Goal: Transaction & Acquisition: Purchase product/service

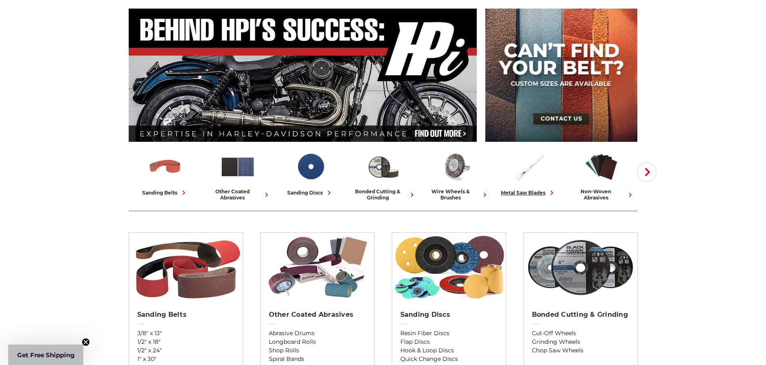
scroll to position [82, 0]
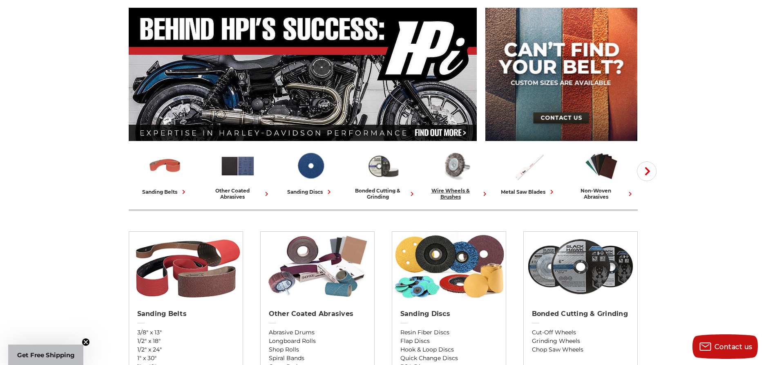
click at [444, 192] on div "wire wheels & brushes" at bounding box center [456, 194] width 66 height 12
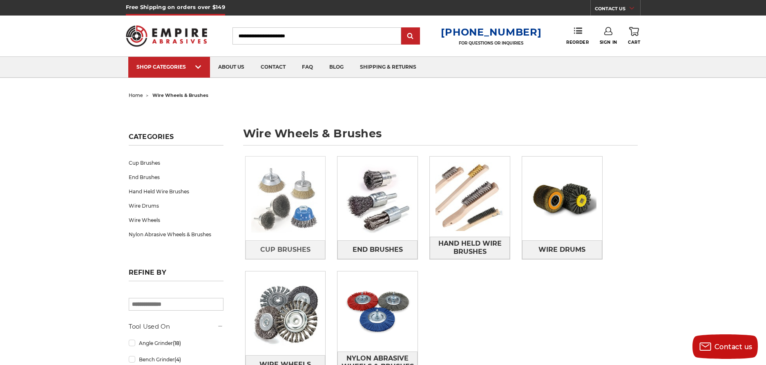
click at [302, 212] on img at bounding box center [286, 199] width 80 height 80
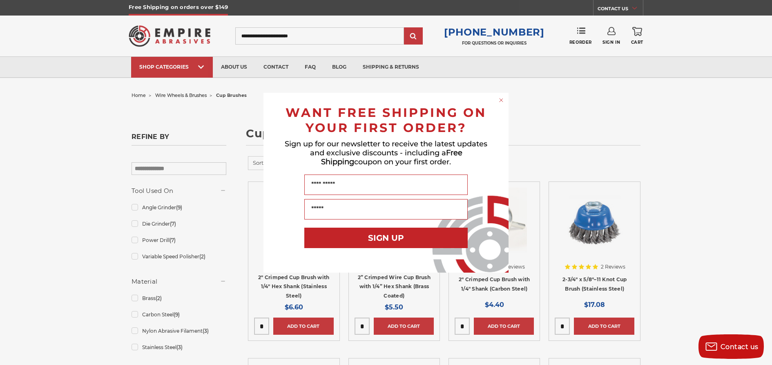
type input "**********"
click at [499, 98] on circle "Close dialog" at bounding box center [502, 100] width 8 height 8
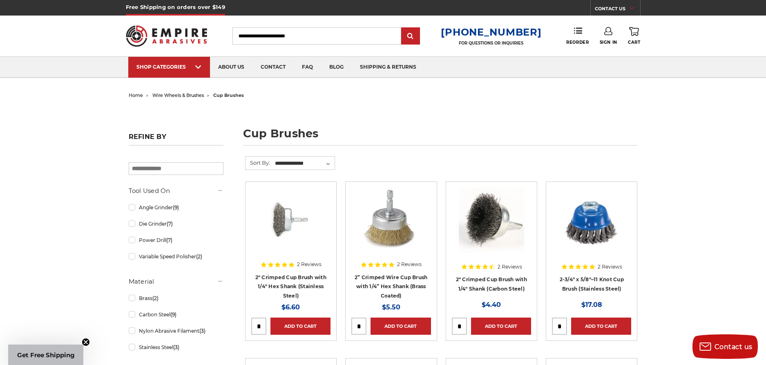
click at [606, 30] on icon at bounding box center [608, 31] width 8 height 8
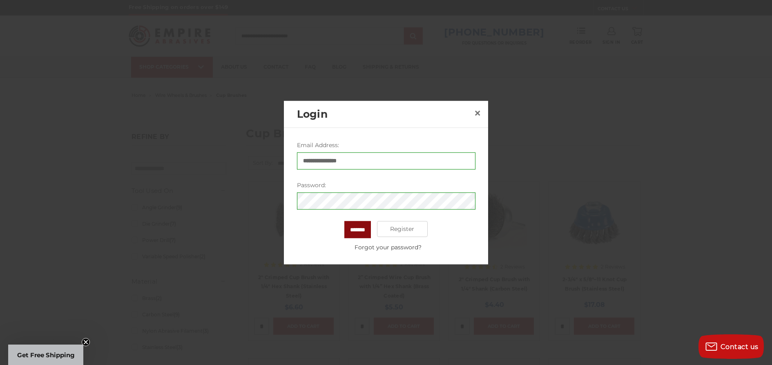
click at [364, 230] on input "*******" at bounding box center [357, 229] width 27 height 17
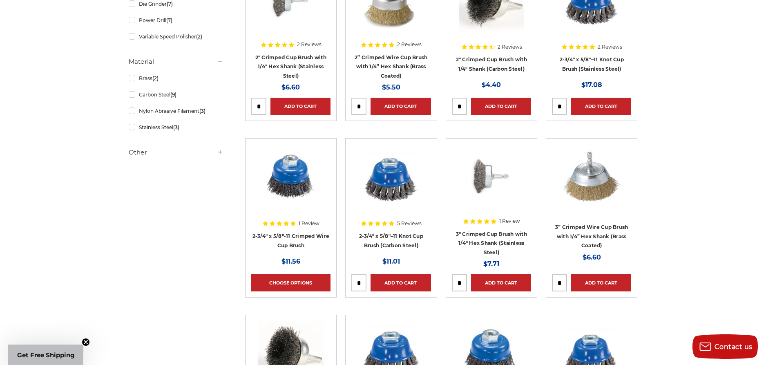
scroll to position [245, 0]
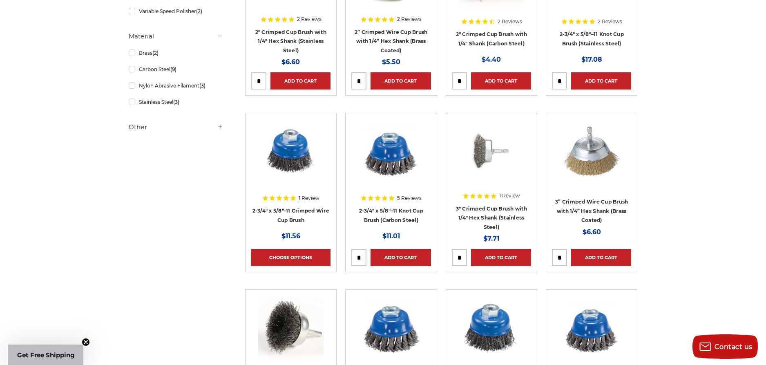
click at [360, 256] on input "tel" at bounding box center [359, 257] width 14 height 16
type input "*"
click at [401, 257] on link "Add to Cart" at bounding box center [401, 257] width 60 height 17
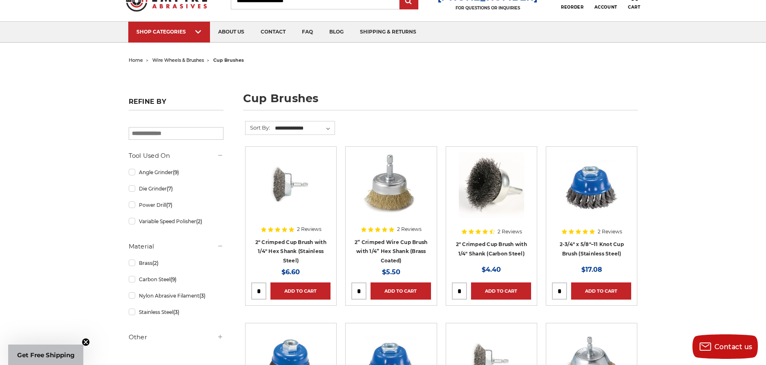
scroll to position [0, 0]
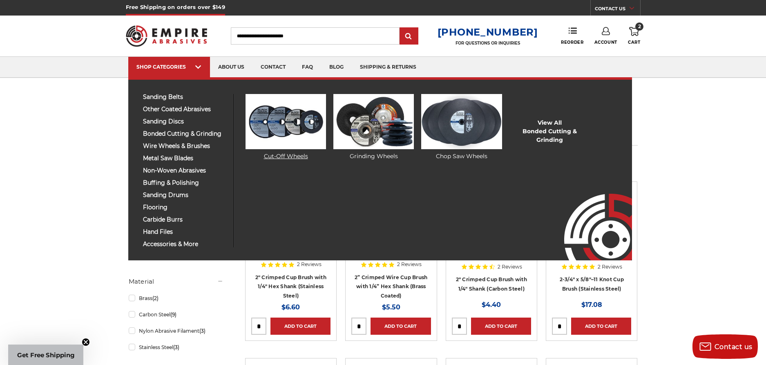
click at [287, 121] on img at bounding box center [286, 121] width 81 height 55
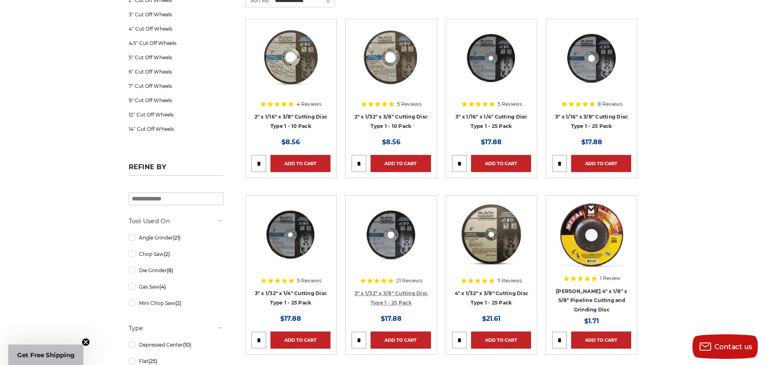
scroll to position [123, 0]
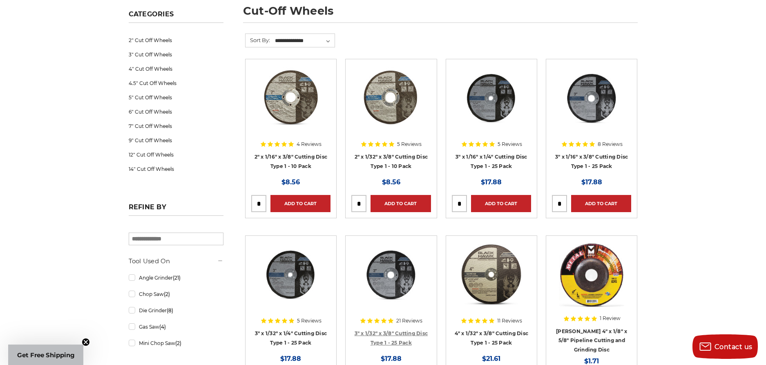
click at [400, 332] on link "3" x 1/32" x 3/8" Cutting Disc Type 1 - 25 Pack" at bounding box center [392, 338] width 74 height 16
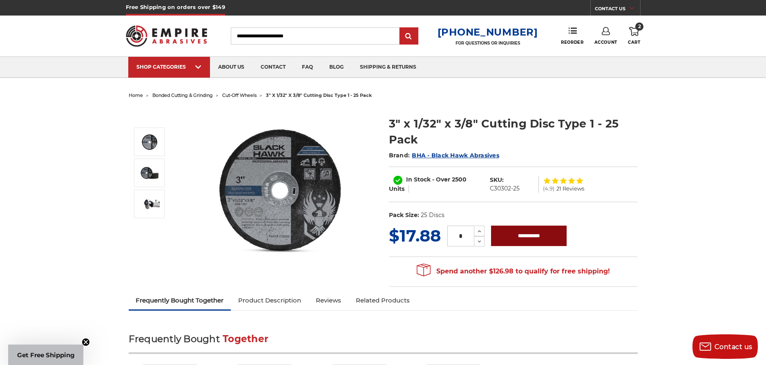
click at [530, 238] on input "**********" at bounding box center [529, 236] width 76 height 20
type input "**********"
drag, startPoint x: 636, startPoint y: 28, endPoint x: 633, endPoint y: 39, distance: 11.9
click at [636, 28] on span "3" at bounding box center [639, 26] width 8 height 8
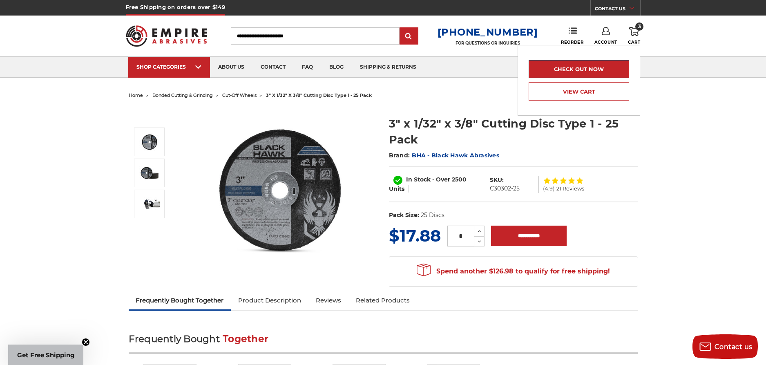
click at [578, 69] on link "Check out now" at bounding box center [579, 69] width 101 height 18
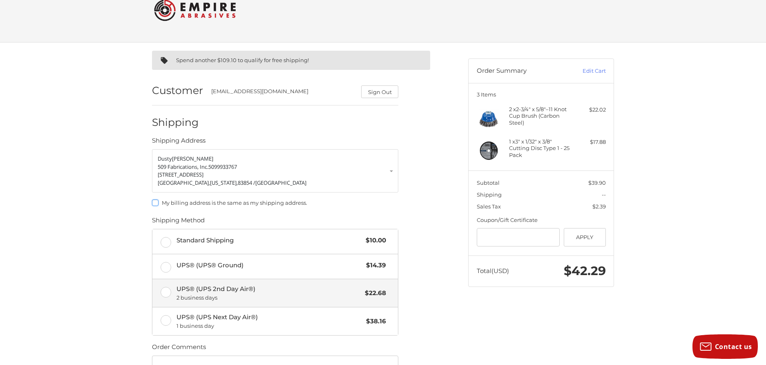
scroll to position [41, 0]
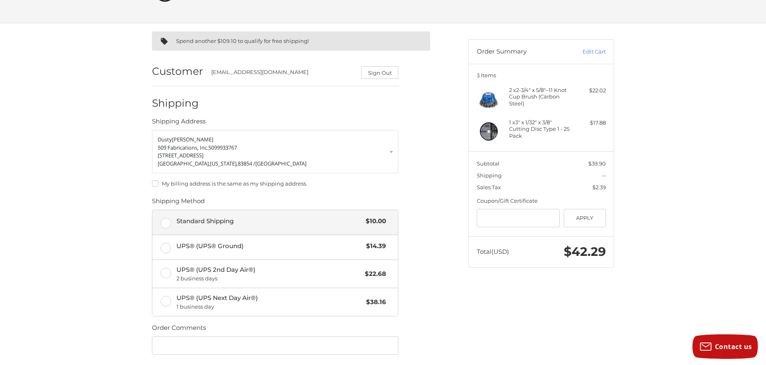
click at [166, 221] on label "Standard Shipping $10.00" at bounding box center [275, 222] width 246 height 25
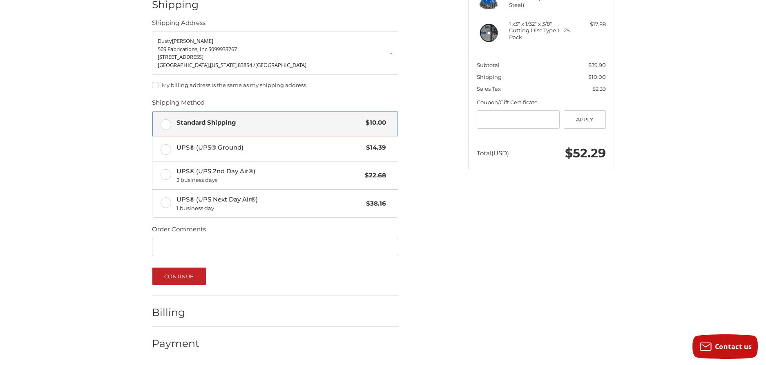
scroll to position [140, 0]
click at [186, 277] on button "Continue" at bounding box center [179, 276] width 54 height 18
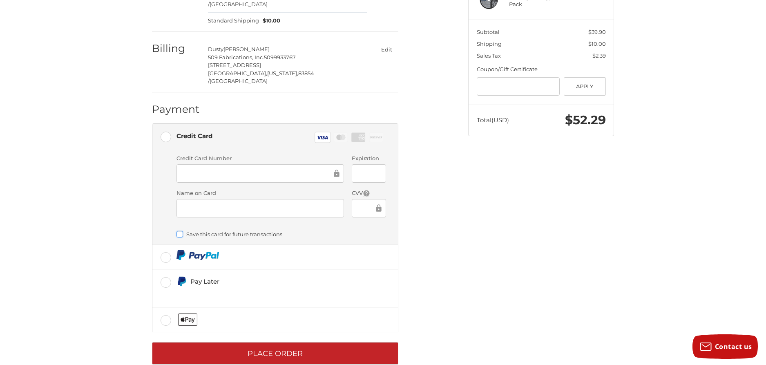
scroll to position [174, 0]
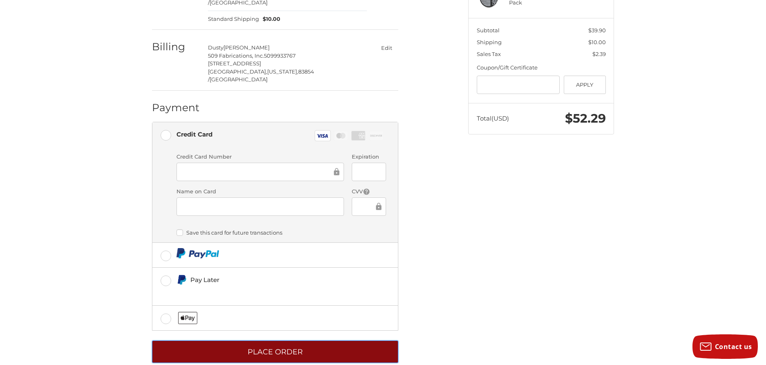
click at [293, 340] on button "Place Order" at bounding box center [275, 351] width 246 height 22
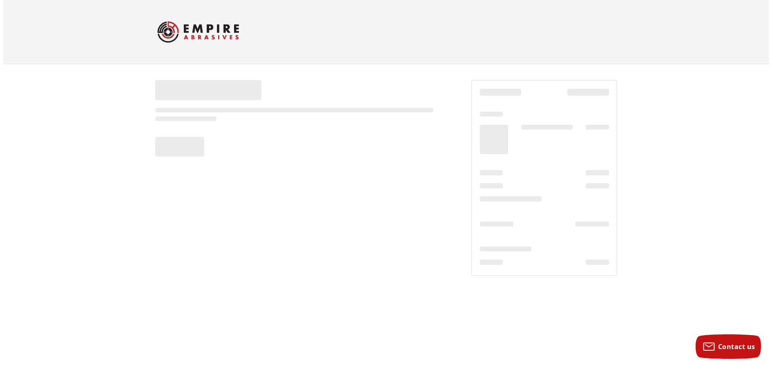
scroll to position [0, 0]
